Goal: Information Seeking & Learning: Learn about a topic

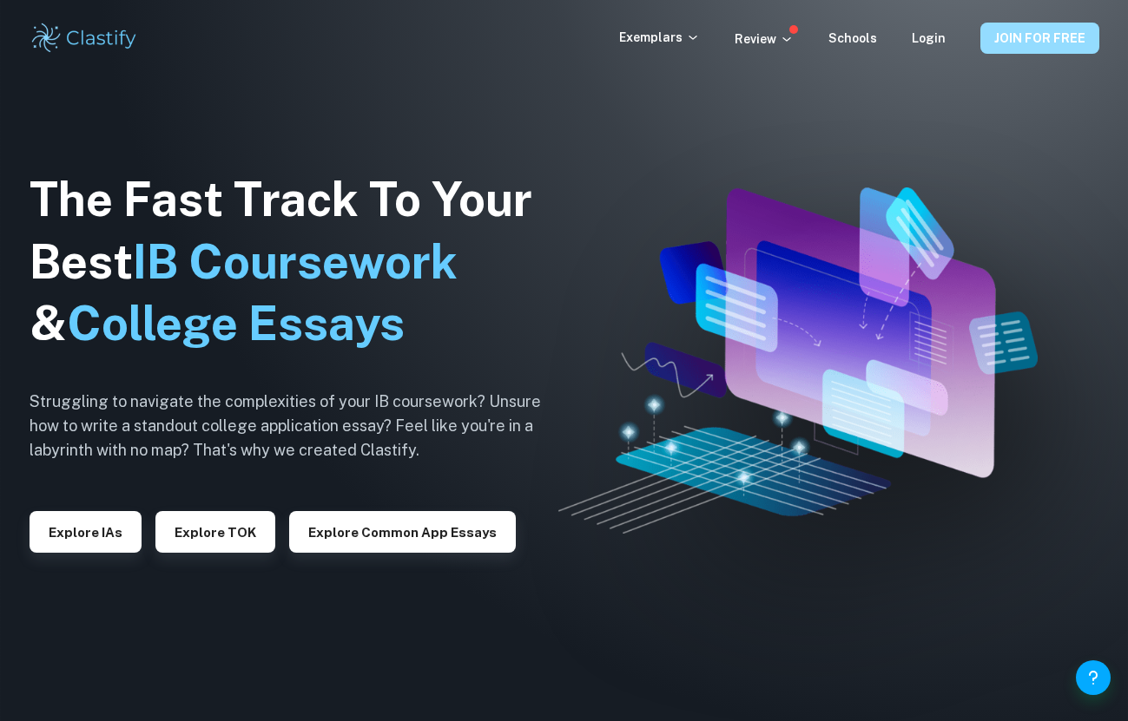
click at [1012, 40] on button "JOIN FOR FREE" at bounding box center [1039, 38] width 119 height 31
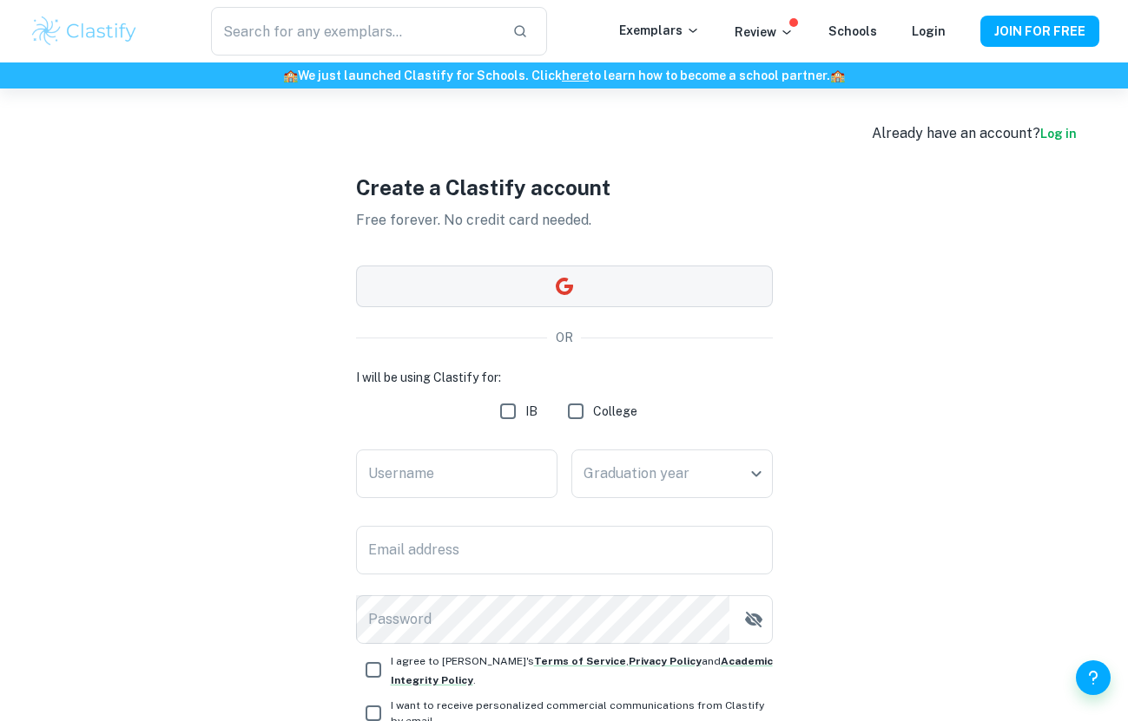
click at [714, 292] on button "button" at bounding box center [564, 287] width 417 height 42
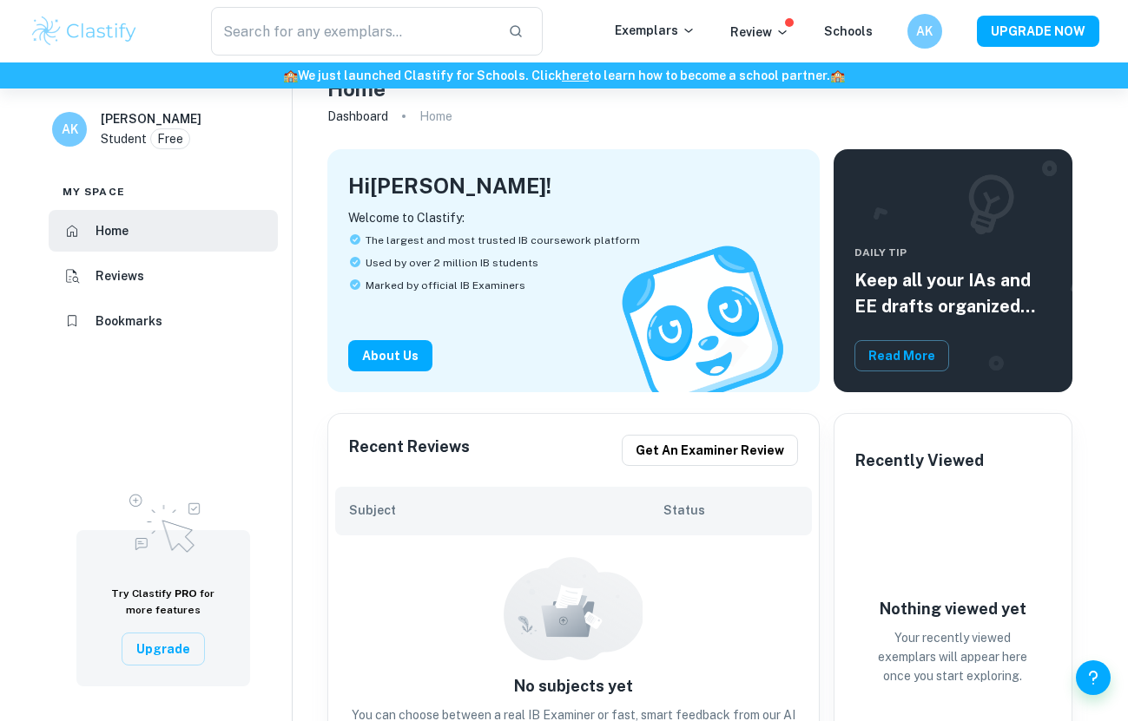
scroll to position [48, 0]
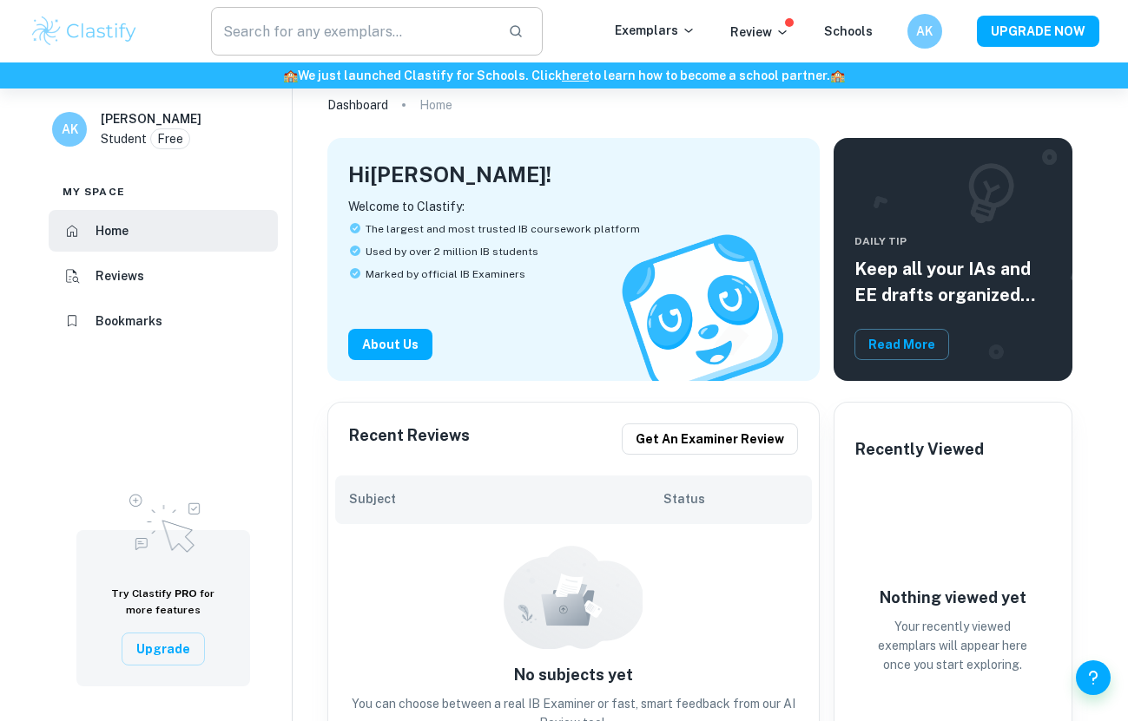
click at [330, 29] on input "text" at bounding box center [353, 31] width 284 height 49
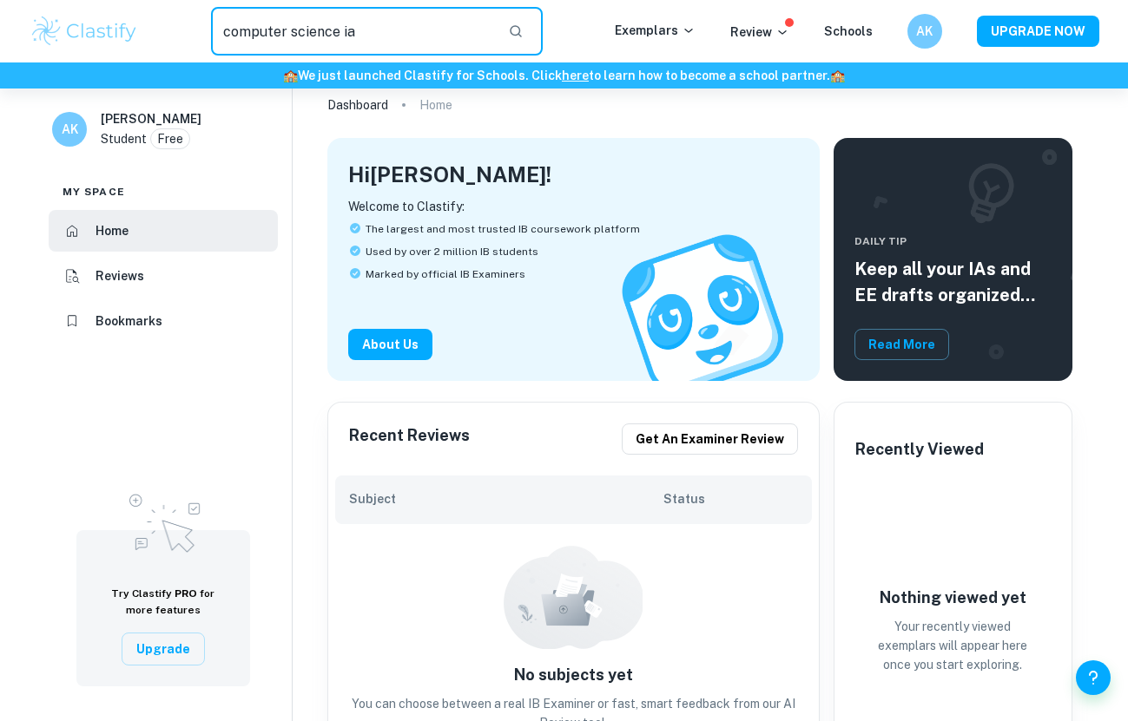
type input "computer science ia"
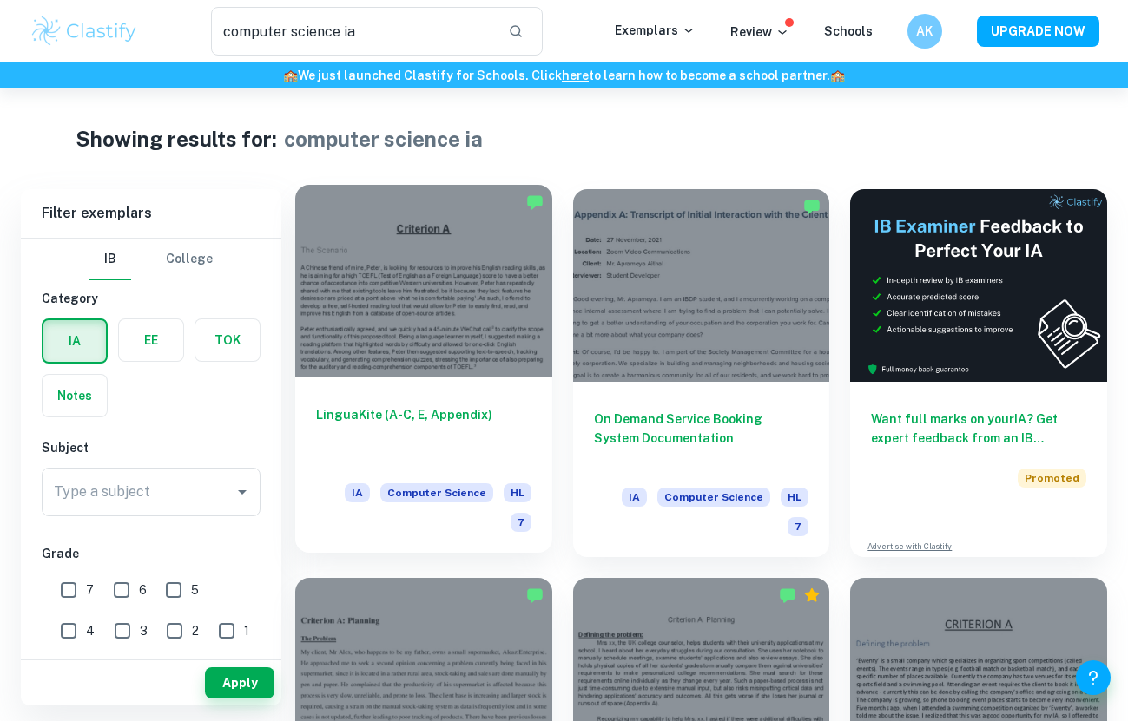
click at [512, 433] on h6 "LinguaKite (A-C, E, Appendix)" at bounding box center [423, 433] width 215 height 57
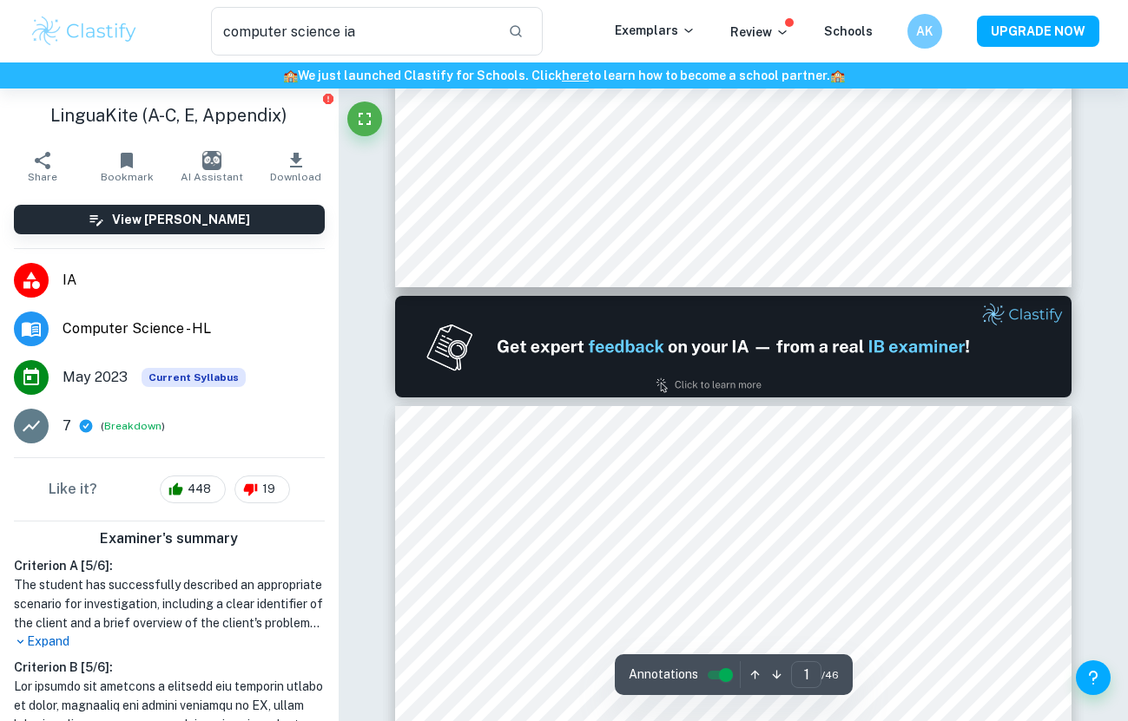
type input "2"
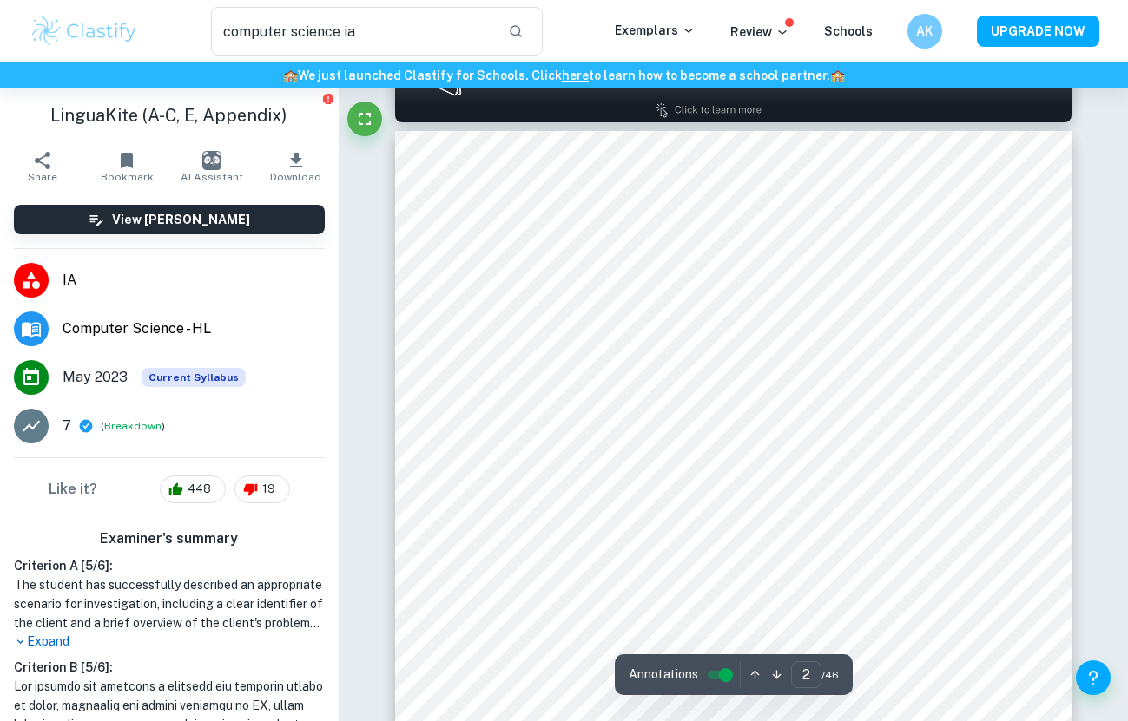
scroll to position [970, 0]
